Goal: Task Accomplishment & Management: Manage account settings

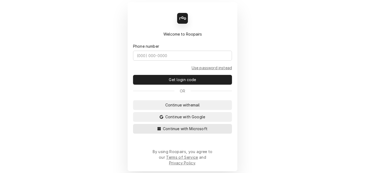
click at [175, 131] on span "Continue with Microsoft" at bounding box center [185, 129] width 47 height 6
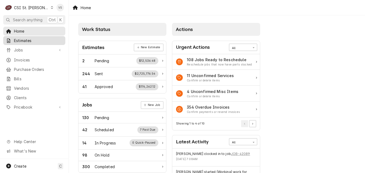
click at [25, 40] on span "Estimates" at bounding box center [38, 41] width 49 height 6
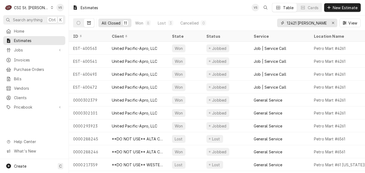
drag, startPoint x: 313, startPoint y: 22, endPoint x: 280, endPoint y: 23, distance: 33.1
click at [280, 23] on div "12421 dorsett" at bounding box center [307, 23] width 60 height 9
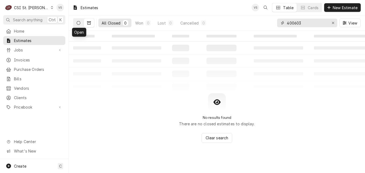
type input "400603"
click at [78, 24] on icon "Dynamic Content Wrapper" at bounding box center [79, 23] width 4 height 4
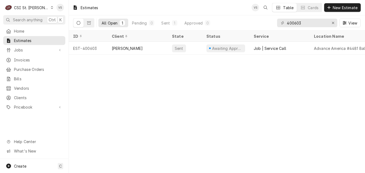
click at [51, 8] on icon "Dynamic Content Wrapper" at bounding box center [52, 7] width 2 height 3
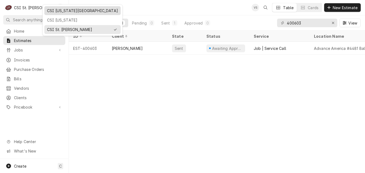
click at [61, 12] on div "CSI [US_STATE][GEOGRAPHIC_DATA]" at bounding box center [82, 11] width 71 height 6
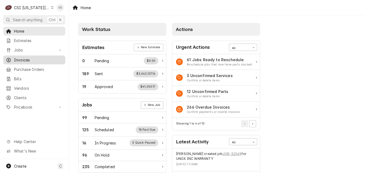
click at [23, 58] on span "Invoices" at bounding box center [38, 60] width 49 height 6
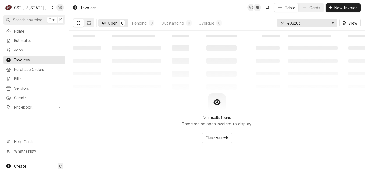
drag, startPoint x: 304, startPoint y: 23, endPoint x: 265, endPoint y: 26, distance: 38.8
click at [265, 26] on div "All Open 0 Pending 0 Outstanding 0 Overdue 0 403203 View" at bounding box center [217, 22] width 288 height 15
type input "3"
drag, startPoint x: 317, startPoint y: 23, endPoint x: 255, endPoint y: 26, distance: 61.9
click at [255, 26] on div "All Open 0 Pending 0 Outstanding 0 Overdue 0 016878301687 View" at bounding box center [217, 22] width 288 height 15
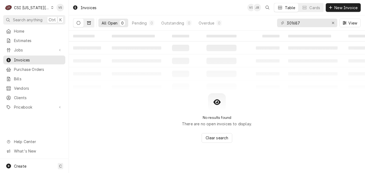
click at [87, 24] on icon "Dynamic Content Wrapper" at bounding box center [89, 22] width 4 height 3
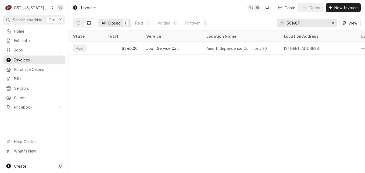
drag, startPoint x: 304, startPoint y: 24, endPoint x: 267, endPoint y: 23, distance: 37.1
click at [267, 23] on div "All Closed 1 Paid 1 Voided 0 Forgiven 0 301687 View" at bounding box center [217, 22] width 288 height 15
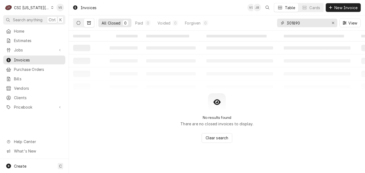
type input "301890"
click at [79, 25] on button "Dynamic Content Wrapper" at bounding box center [78, 23] width 10 height 9
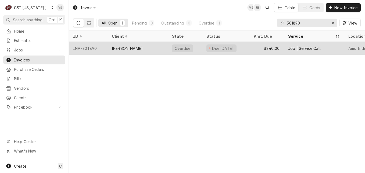
click at [142, 49] on div "VIVIAN" at bounding box center [138, 48] width 60 height 13
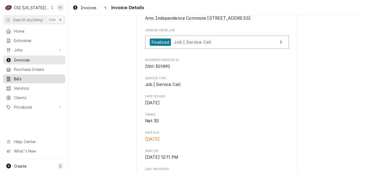
scroll to position [108, 0]
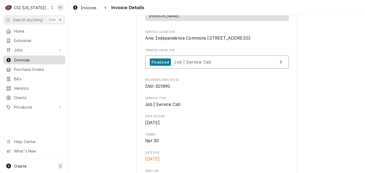
click at [36, 60] on span "Invoices" at bounding box center [38, 60] width 49 height 6
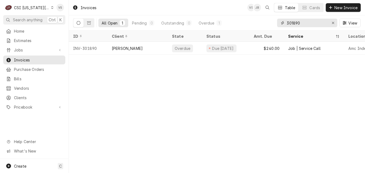
drag, startPoint x: 303, startPoint y: 24, endPoint x: 281, endPoint y: 22, distance: 22.7
click at [288, 23] on input "301890" at bounding box center [307, 23] width 40 height 9
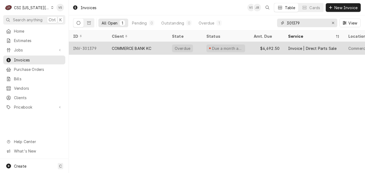
type input "301379"
click at [135, 50] on div "COMMERCE BANK KC" at bounding box center [132, 48] width 40 height 6
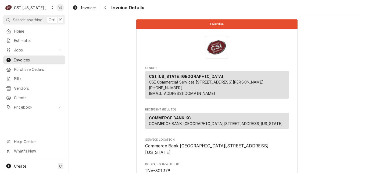
click at [51, 8] on icon "Dynamic Content Wrapper" at bounding box center [52, 7] width 2 height 3
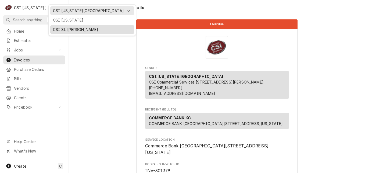
click at [62, 26] on div "CSI St. [PERSON_NAME]" at bounding box center [92, 29] width 82 height 7
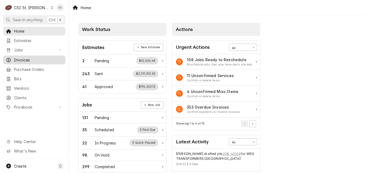
click at [19, 58] on span "Invoices" at bounding box center [38, 60] width 49 height 6
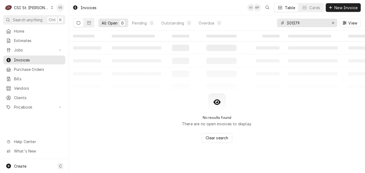
drag, startPoint x: 302, startPoint y: 24, endPoint x: 270, endPoint y: 26, distance: 32.8
click at [270, 26] on div "All Open 0 Pending 0 Outstanding 0 Overdue 0 301379 View" at bounding box center [217, 22] width 288 height 15
type input "17463 bridle trail"
click at [86, 24] on button "Dynamic Content Wrapper" at bounding box center [89, 23] width 10 height 9
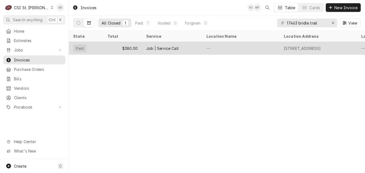
click at [134, 49] on div "$380.00" at bounding box center [122, 48] width 39 height 13
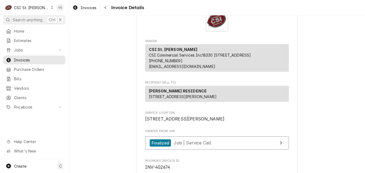
scroll to position [161, 0]
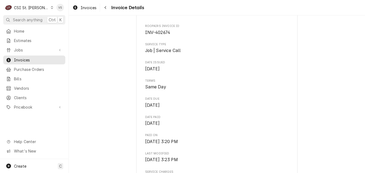
click at [178, 144] on span "Thu, Jul 24th, 2025 - 3:20 PM" at bounding box center [161, 141] width 33 height 5
click at [190, 11] on span "Job | Service Call" at bounding box center [193, 7] width 38 height 5
click at [29, 58] on span "Invoices" at bounding box center [38, 60] width 49 height 6
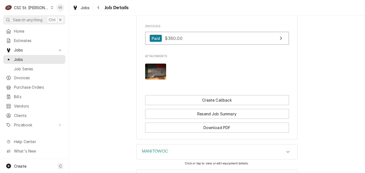
scroll to position [538, 0]
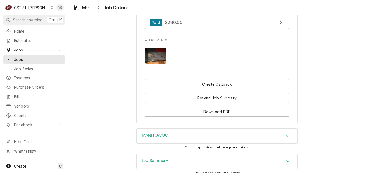
click at [167, 153] on div "Job Summary" at bounding box center [217, 160] width 161 height 15
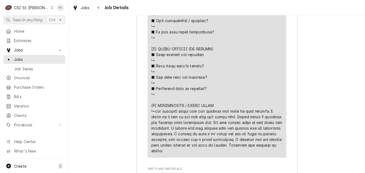
scroll to position [1207, 0]
click at [27, 79] on link "Invoices" at bounding box center [34, 77] width 62 height 9
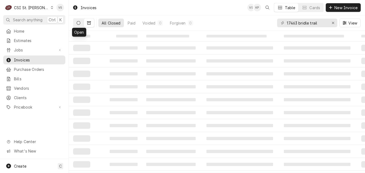
click at [77, 24] on icon "Dynamic Content Wrapper" at bounding box center [79, 23] width 4 height 4
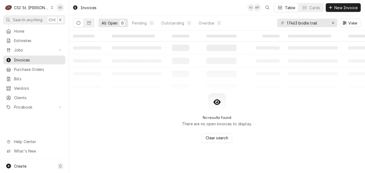
click at [78, 24] on icon "Dynamic Content Wrapper" at bounding box center [79, 23] width 4 height 4
click at [51, 7] on icon "Dynamic Content Wrapper" at bounding box center [52, 7] width 2 height 3
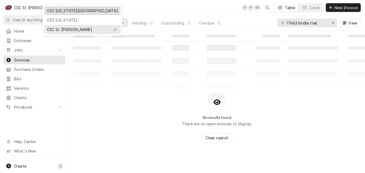
click at [63, 11] on div "CSI [US_STATE][GEOGRAPHIC_DATA]" at bounding box center [82, 11] width 71 height 6
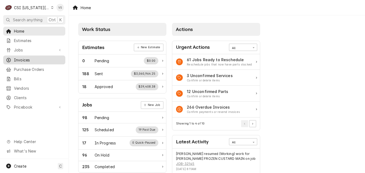
click at [27, 58] on span "Invoices" at bounding box center [38, 60] width 49 height 6
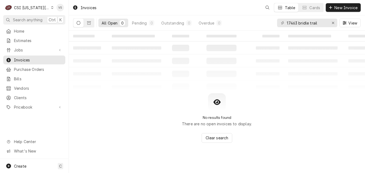
click at [45, 59] on span "Invoices" at bounding box center [38, 60] width 49 height 6
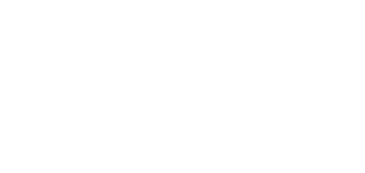
click at [265, 24] on div "Dynamic Content Wrapper" at bounding box center [182, 86] width 365 height 173
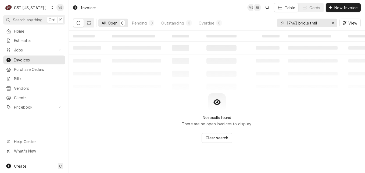
drag, startPoint x: 315, startPoint y: 22, endPoint x: 230, endPoint y: 25, distance: 84.5
click at [230, 25] on div "All Open 0 Pending 0 Outstanding 0 Overdue 0 17463 bridle trail View" at bounding box center [217, 22] width 288 height 15
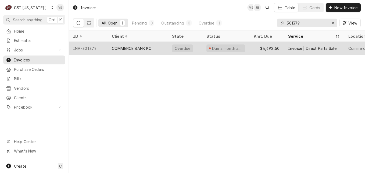
type input "301379"
click at [135, 48] on div "COMMERCE BANK KC" at bounding box center [132, 48] width 40 height 6
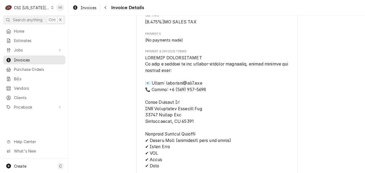
scroll to position [856, 0]
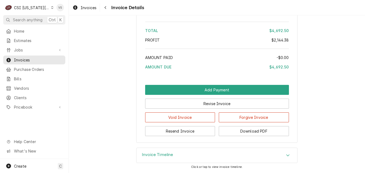
click at [286, 155] on icon "Accordion Header" at bounding box center [287, 155] width 3 height 2
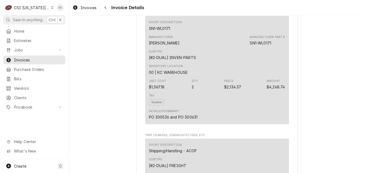
scroll to position [323, 0]
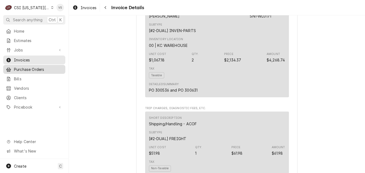
click at [24, 68] on span "Purchase Orders" at bounding box center [38, 69] width 49 height 6
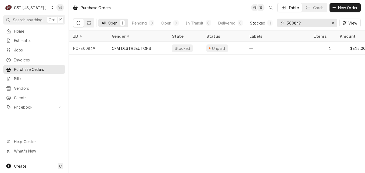
drag, startPoint x: 307, startPoint y: 23, endPoint x: 273, endPoint y: 22, distance: 34.4
click at [273, 22] on div "All Open 1 Pending 0 Open 0 In Transit 0 Delivered 0 Stocked 1 300849 View" at bounding box center [217, 22] width 288 height 15
type input "6"
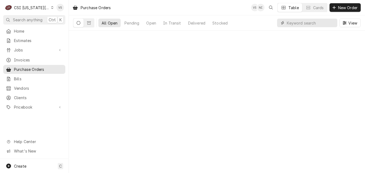
scroll to position [0, 0]
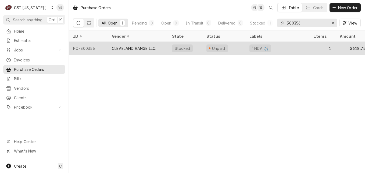
type input "300356"
click at [133, 46] on div "CLEVELAND RANGE LLC." at bounding box center [134, 48] width 44 height 6
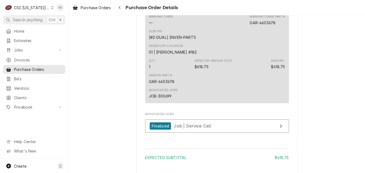
scroll to position [376, 0]
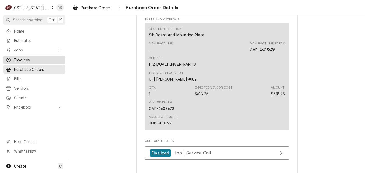
click at [21, 59] on span "Invoices" at bounding box center [38, 60] width 49 height 6
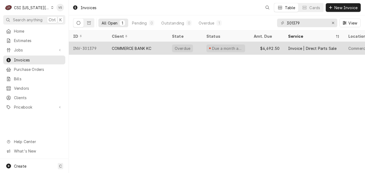
click at [151, 47] on div "COMMERCE BANK KC" at bounding box center [132, 48] width 40 height 6
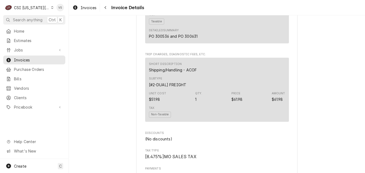
scroll to position [349, 0]
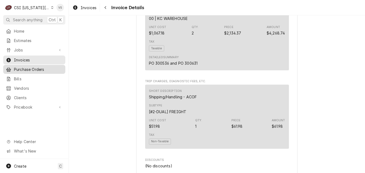
click at [24, 69] on span "Purchase Orders" at bounding box center [38, 69] width 49 height 6
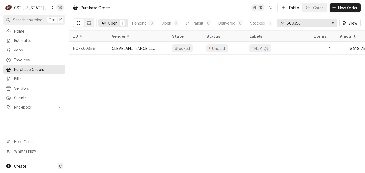
drag, startPoint x: 302, startPoint y: 23, endPoint x: 294, endPoint y: 23, distance: 7.3
click at [294, 23] on input "300356" at bounding box center [307, 23] width 40 height 9
click at [300, 22] on input "300356" at bounding box center [307, 23] width 40 height 9
click at [294, 23] on input "300356" at bounding box center [307, 23] width 40 height 9
click at [287, 23] on input "536" at bounding box center [307, 23] width 40 height 9
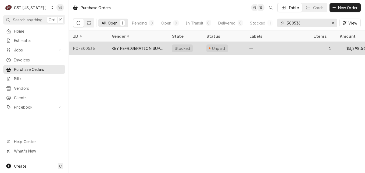
type input "300536"
click at [147, 46] on div "KEY REFRIGERATION SUPPLY" at bounding box center [138, 48] width 52 height 6
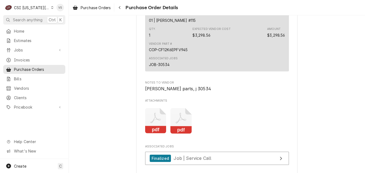
scroll to position [430, 0]
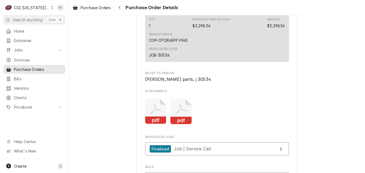
click at [149, 124] on icon "Attachments" at bounding box center [155, 111] width 21 height 26
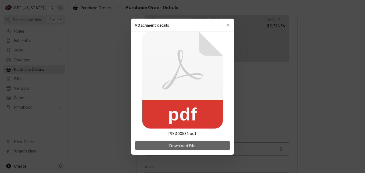
click at [177, 145] on span "Download File" at bounding box center [182, 145] width 28 height 6
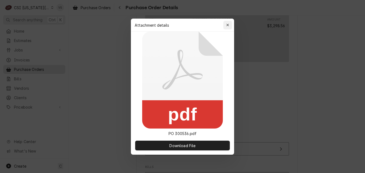
click at [227, 24] on icon "button" at bounding box center [227, 25] width 3 height 4
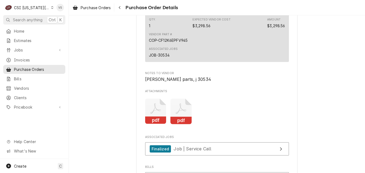
click at [166, 124] on icon "Attachments" at bounding box center [155, 111] width 21 height 26
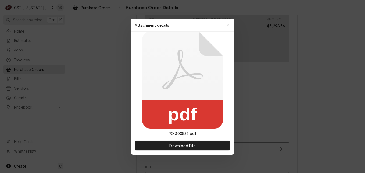
click at [179, 127] on rect at bounding box center [182, 114] width 81 height 28
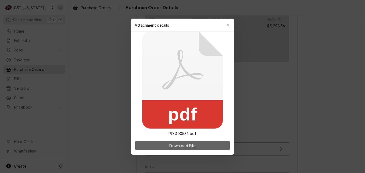
drag, startPoint x: 179, startPoint y: 127, endPoint x: 180, endPoint y: 145, distance: 18.0
click at [180, 145] on span "Download File" at bounding box center [182, 145] width 28 height 6
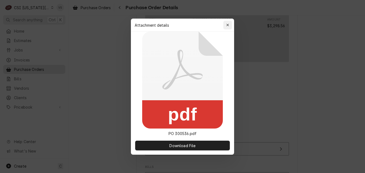
click at [228, 26] on icon "button" at bounding box center [227, 25] width 3 height 4
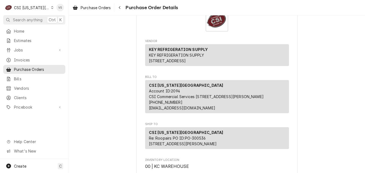
scroll to position [0, 0]
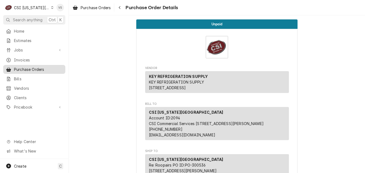
click at [51, 68] on span "Purchase Orders" at bounding box center [38, 69] width 49 height 6
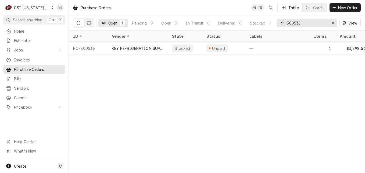
drag, startPoint x: 302, startPoint y: 22, endPoint x: 295, endPoint y: 23, distance: 7.6
click at [295, 23] on input "300536" at bounding box center [307, 23] width 40 height 9
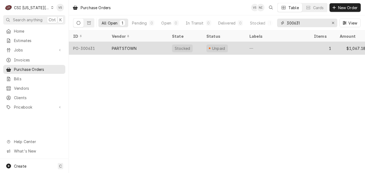
type input "300631"
click at [129, 49] on div "PARTSTOWN" at bounding box center [124, 48] width 25 height 6
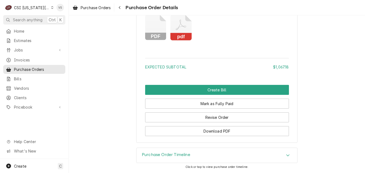
scroll to position [517, 0]
click at [156, 32] on icon "Attachments" at bounding box center [155, 28] width 21 height 26
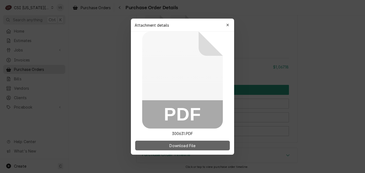
click at [195, 144] on span "Download File" at bounding box center [182, 145] width 28 height 6
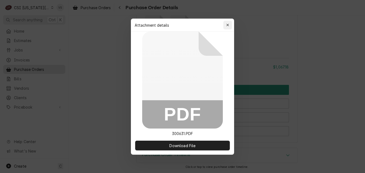
click at [228, 26] on icon "button" at bounding box center [227, 25] width 3 height 4
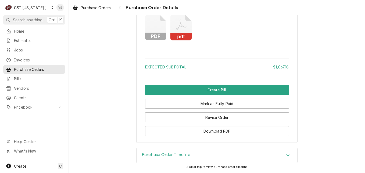
click at [166, 31] on icon "Attachments" at bounding box center [155, 28] width 21 height 26
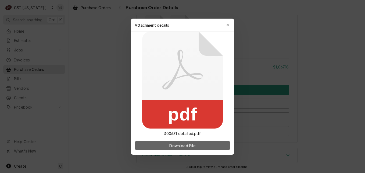
click at [176, 144] on span "Download File" at bounding box center [182, 145] width 28 height 6
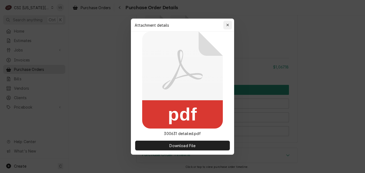
click at [226, 24] on div "button" at bounding box center [227, 24] width 5 height 5
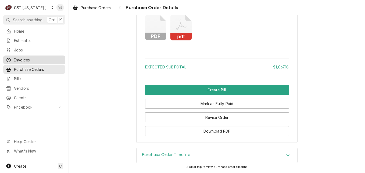
click at [27, 57] on span "Invoices" at bounding box center [38, 60] width 49 height 6
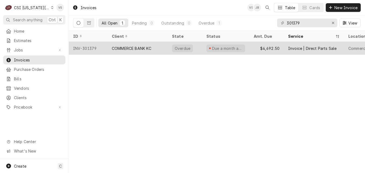
click at [133, 49] on div "COMMERCE BANK KC" at bounding box center [132, 48] width 40 height 6
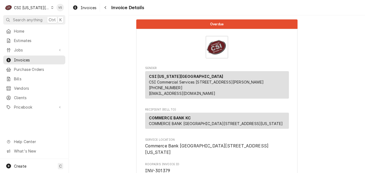
click at [51, 7] on icon "Dynamic Content Wrapper" at bounding box center [52, 7] width 2 height 3
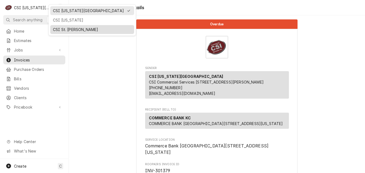
click at [63, 28] on div "CSI St. [PERSON_NAME]" at bounding box center [92, 30] width 78 height 6
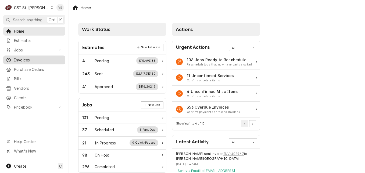
click at [34, 57] on span "Invoices" at bounding box center [38, 60] width 49 height 6
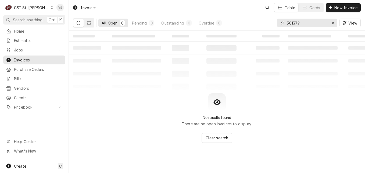
click at [301, 23] on input "301379" at bounding box center [307, 23] width 40 height 9
drag, startPoint x: 301, startPoint y: 23, endPoint x: 270, endPoint y: 21, distance: 30.7
click at [270, 20] on div "All Open 0 Pending 0 Outstanding 0 Overdue 0 301379 View" at bounding box center [217, 22] width 288 height 15
type input "403396"
click at [88, 26] on button "Dynamic Content Wrapper" at bounding box center [89, 23] width 10 height 9
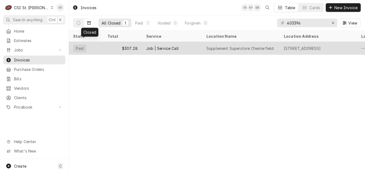
click at [185, 50] on div "Job | Service Call" at bounding box center [172, 48] width 60 height 13
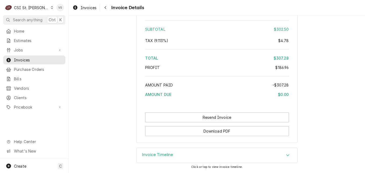
scroll to position [1140, 0]
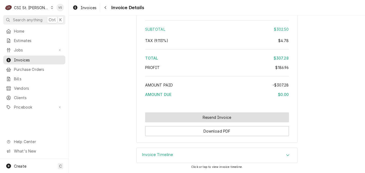
click at [201, 117] on button "Resend Invoice" at bounding box center [217, 117] width 144 height 10
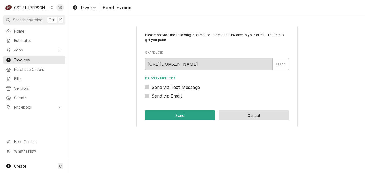
click at [251, 119] on button "Cancel" at bounding box center [254, 115] width 70 height 10
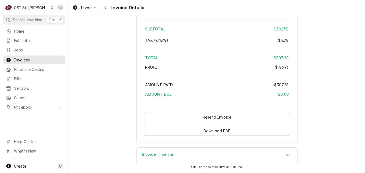
scroll to position [1139, 0]
click at [286, 154] on icon "Accordion Header" at bounding box center [288, 155] width 4 height 4
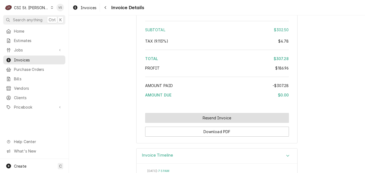
scroll to position [1121, 0]
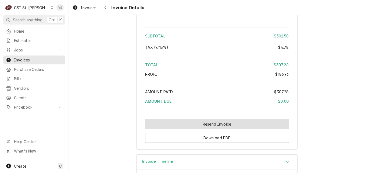
click at [173, 129] on button "Resend Invoice" at bounding box center [217, 124] width 144 height 10
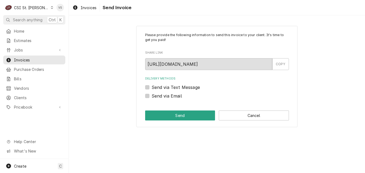
click at [152, 95] on label "Send via Email" at bounding box center [167, 95] width 30 height 6
click at [152, 95] on input "Send via Email" at bounding box center [224, 98] width 144 height 12
checkbox input "true"
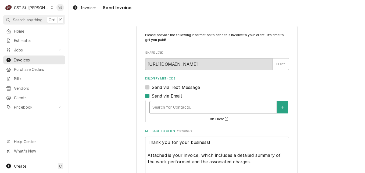
click at [169, 107] on div "Delivery Methods" at bounding box center [212, 107] width 121 height 10
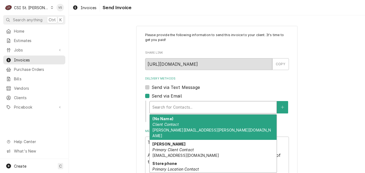
scroll to position [1, 0]
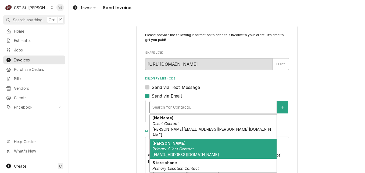
click at [97, 113] on div "Please provide the following information to send this invoice to your client. I…" at bounding box center [217, 117] width 296 height 192
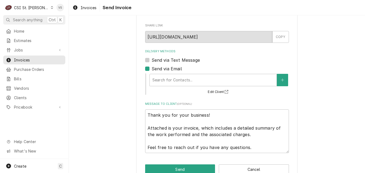
scroll to position [40, 0]
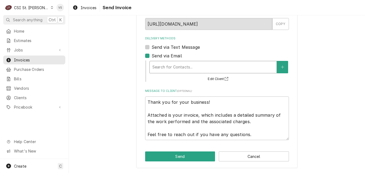
click at [167, 69] on div "Delivery Methods" at bounding box center [212, 67] width 121 height 10
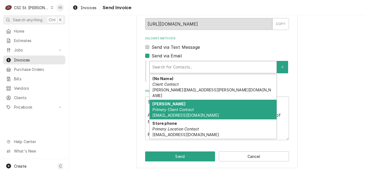
click at [182, 113] on span "[EMAIL_ADDRESS][DOMAIN_NAME]" at bounding box center [185, 115] width 66 height 5
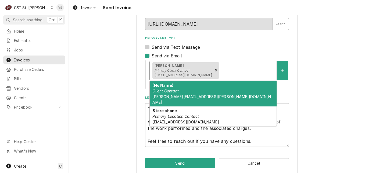
click at [245, 74] on div "Delivery Methods" at bounding box center [247, 70] width 54 height 10
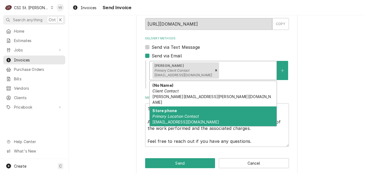
click at [202, 119] on span "chesterfield@supplementsuperstores.com" at bounding box center [185, 121] width 66 height 5
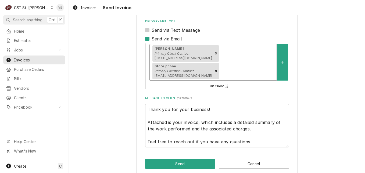
scroll to position [64, 0]
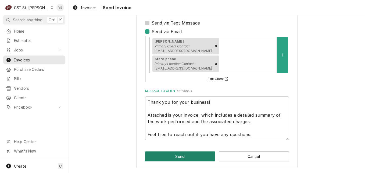
click at [179, 159] on button "Send" at bounding box center [180, 156] width 70 height 10
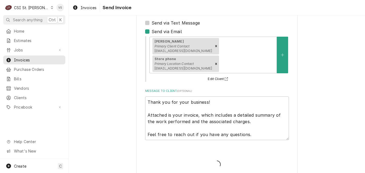
type textarea "x"
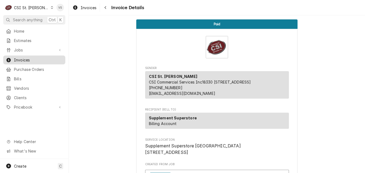
scroll to position [269, 0]
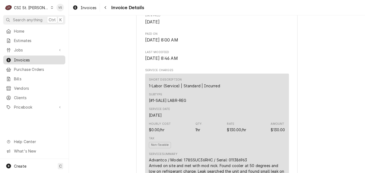
click at [41, 59] on span "Invoices" at bounding box center [38, 60] width 49 height 6
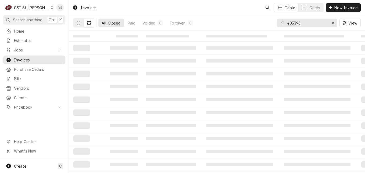
click at [46, 59] on span "Invoices" at bounding box center [38, 60] width 49 height 6
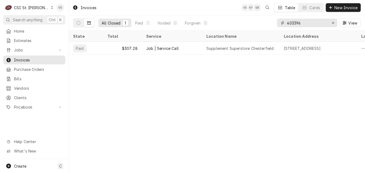
click at [299, 22] on input "403396" at bounding box center [307, 23] width 40 height 9
drag, startPoint x: 299, startPoint y: 23, endPoint x: 303, endPoint y: 22, distance: 3.7
click at [305, 22] on input "403396" at bounding box center [307, 23] width 40 height 9
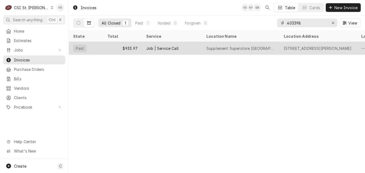
type input "403398"
click at [116, 45] on div "$933.97" at bounding box center [122, 48] width 39 height 13
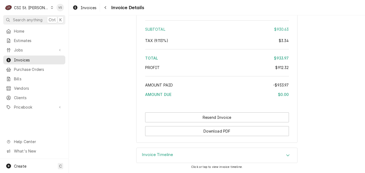
scroll to position [1201, 0]
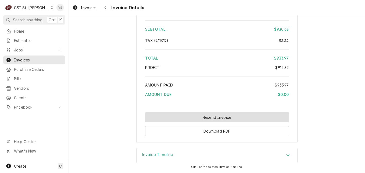
click at [216, 114] on button "Resend Invoice" at bounding box center [217, 117] width 144 height 10
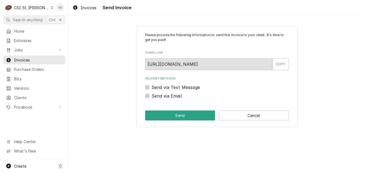
click at [150, 98] on div "Send via Email" at bounding box center [217, 95] width 144 height 6
click at [152, 95] on label "Send via Email" at bounding box center [167, 95] width 30 height 6
click at [152, 95] on input "Send via Email" at bounding box center [224, 98] width 144 height 12
checkbox input "true"
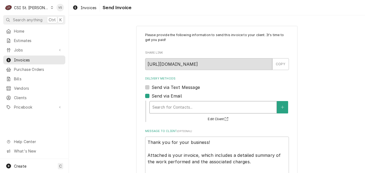
click at [166, 110] on div "Delivery Methods" at bounding box center [212, 107] width 121 height 10
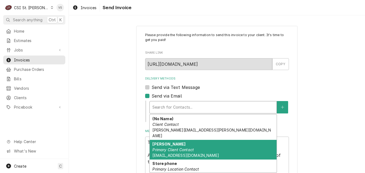
click at [185, 147] on em "Primary Client Contact" at bounding box center [172, 149] width 41 height 5
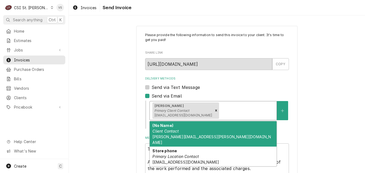
click at [244, 112] on div "Delivery Methods" at bounding box center [247, 110] width 54 height 10
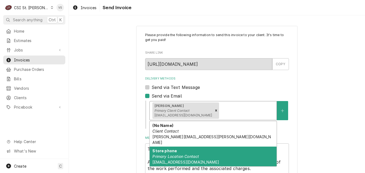
click at [198, 159] on span "southcounty@supplementsuperstores.com" at bounding box center [185, 161] width 66 height 5
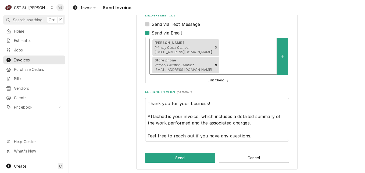
scroll to position [64, 0]
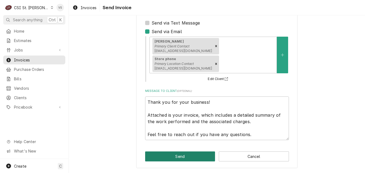
click at [183, 157] on button "Send" at bounding box center [180, 156] width 70 height 10
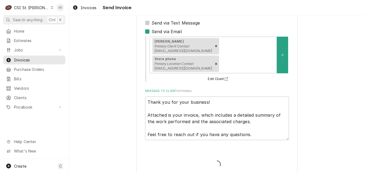
type textarea "x"
